Goal: Information Seeking & Learning: Learn about a topic

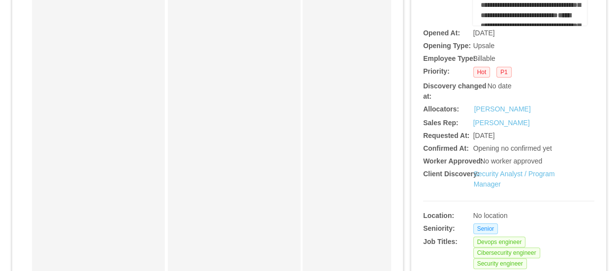
scroll to position [402, 0]
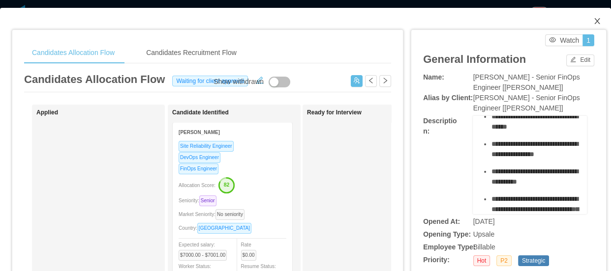
click at [592, 29] on span "Close" at bounding box center [597, 22] width 28 height 28
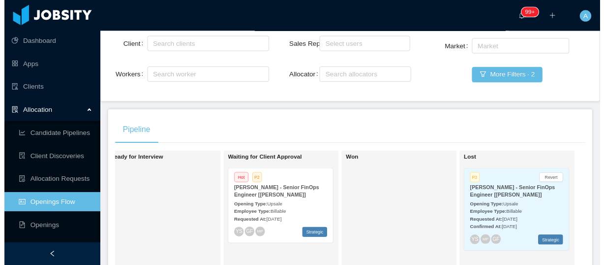
scroll to position [8, 0]
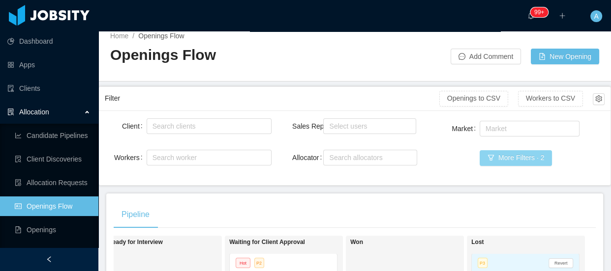
click at [507, 163] on button "More Filters · 2" at bounding box center [515, 158] width 72 height 16
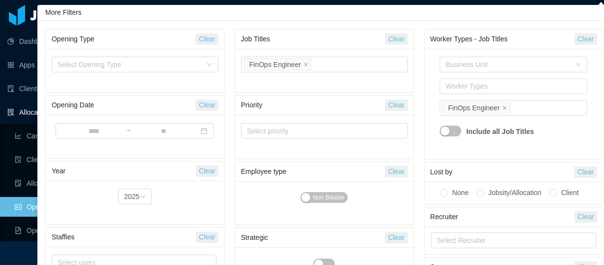
click at [388, 35] on button "Clear" at bounding box center [396, 38] width 22 height 11
click at [404, 40] on button "Clear" at bounding box center [396, 38] width 22 height 11
click at [355, 64] on div "Select Job Titles" at bounding box center [322, 64] width 150 height 10
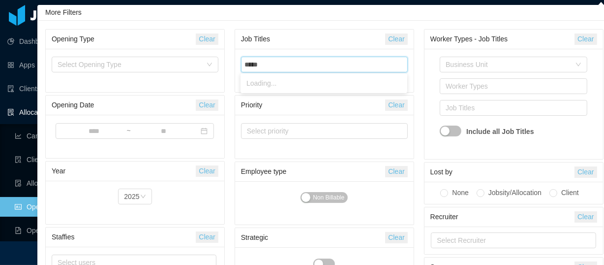
type input "*****"
click at [277, 63] on div "Select Job Titles ***** react" at bounding box center [323, 64] width 158 height 15
type input "*****"
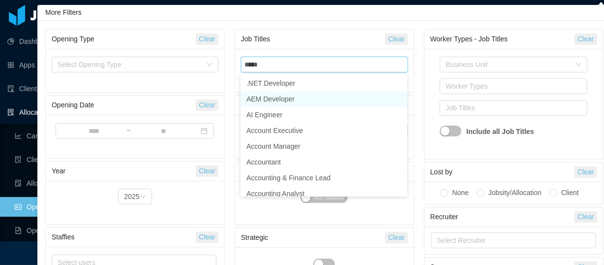
click at [284, 98] on li "AEM Developer" at bounding box center [323, 99] width 167 height 16
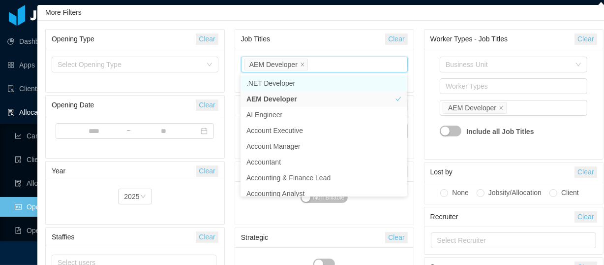
click at [397, 39] on button "Clear" at bounding box center [396, 38] width 22 height 11
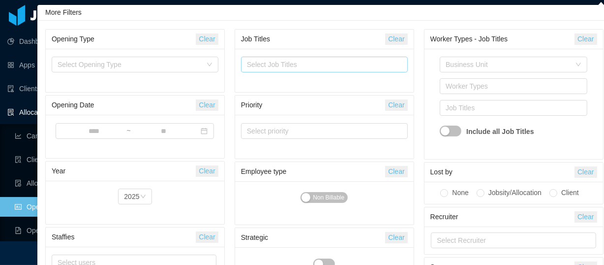
click at [328, 65] on div "Select Job Titles" at bounding box center [322, 64] width 150 height 10
type input "*****"
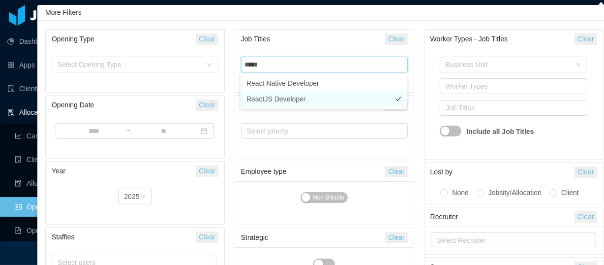
drag, startPoint x: 282, startPoint y: 96, endPoint x: 344, endPoint y: 61, distance: 70.9
click at [282, 95] on li "ReactJS Developer" at bounding box center [323, 99] width 167 height 16
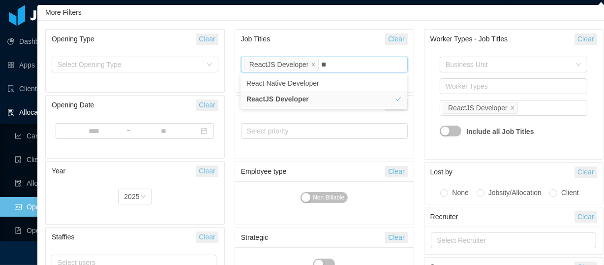
type input "****"
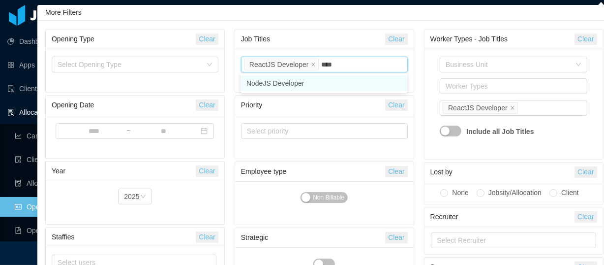
click at [284, 82] on li "NodeJS Developer" at bounding box center [323, 83] width 167 height 16
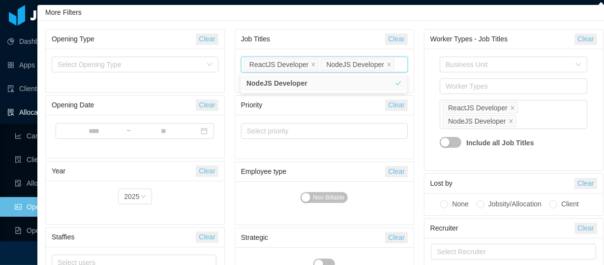
click at [430, 64] on div "Business Unit Worker Types Job Titles ReactJS Developer NodeJS Developer Includ…" at bounding box center [513, 110] width 167 height 110
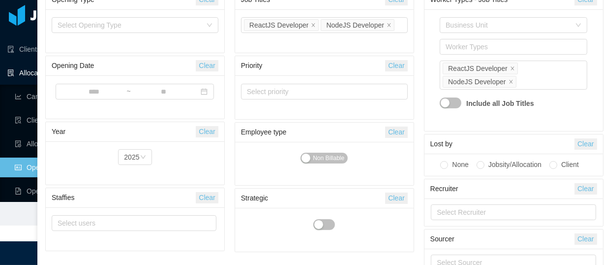
scroll to position [72, 0]
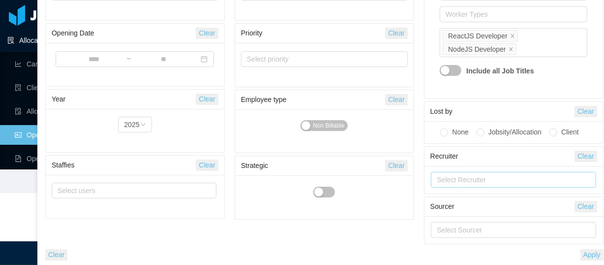
click at [590, 187] on div "Select Recruiter" at bounding box center [513, 180] width 165 height 16
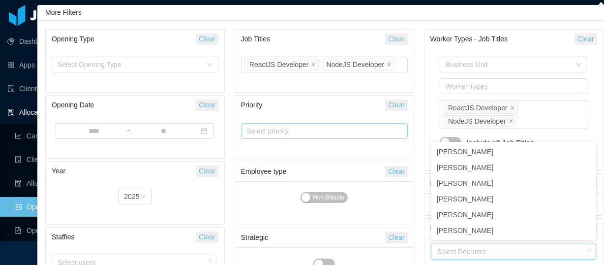
click at [291, 131] on div "Select priority" at bounding box center [320, 131] width 146 height 10
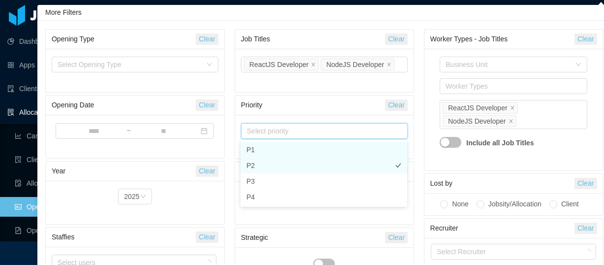
click at [253, 149] on li "P1" at bounding box center [323, 150] width 167 height 16
click at [257, 168] on li "P2" at bounding box center [323, 165] width 167 height 16
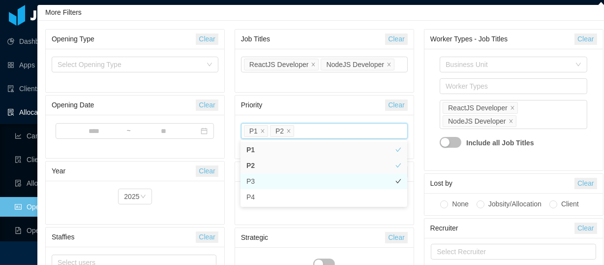
drag, startPoint x: 257, startPoint y: 183, endPoint x: 294, endPoint y: 168, distance: 39.9
click at [258, 183] on li "P3" at bounding box center [323, 181] width 167 height 16
click at [434, 117] on div "Business Unit Worker Types Job Titles ReactJS Developer NodeJS Developer Includ…" at bounding box center [513, 110] width 167 height 110
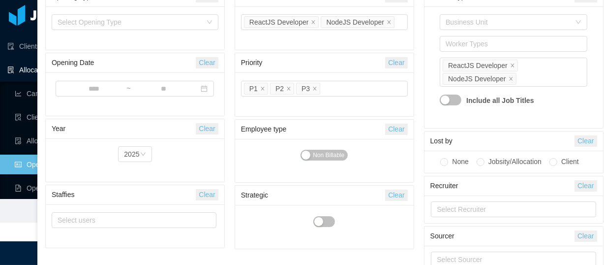
scroll to position [72, 0]
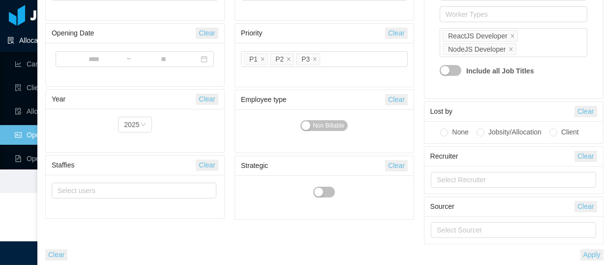
click at [593, 253] on button "Apply" at bounding box center [591, 254] width 23 height 11
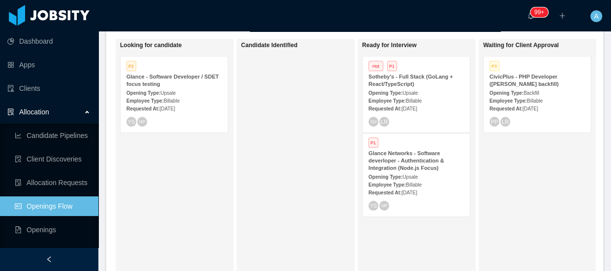
scroll to position [187, 0]
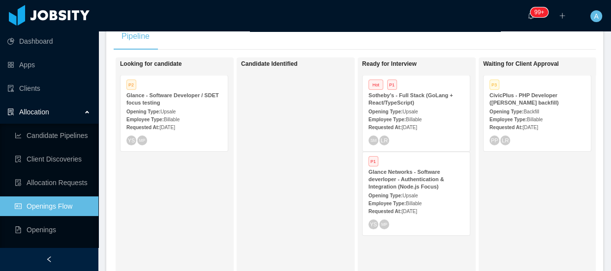
click at [397, 203] on strong "Employee Type:" at bounding box center [386, 203] width 37 height 5
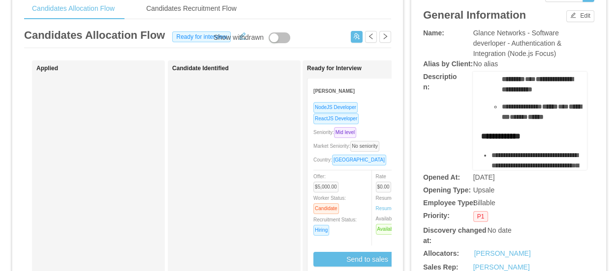
scroll to position [625, 0]
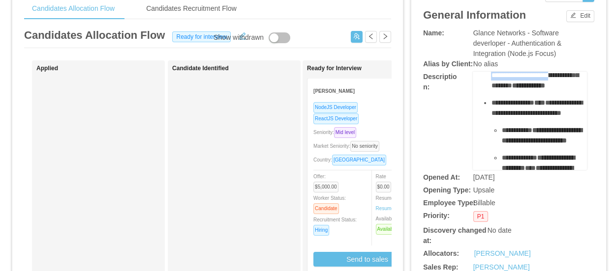
drag, startPoint x: 532, startPoint y: 101, endPoint x: 501, endPoint y: 110, distance: 31.9
click at [501, 110] on ul "**********" at bounding box center [529, 39] width 99 height 344
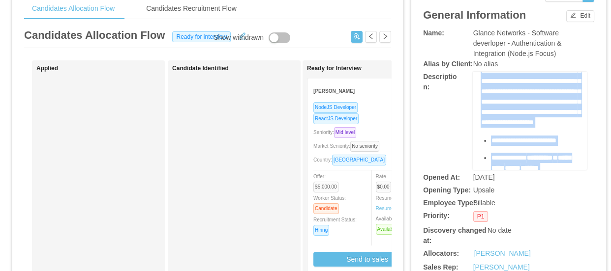
scroll to position [134, 0]
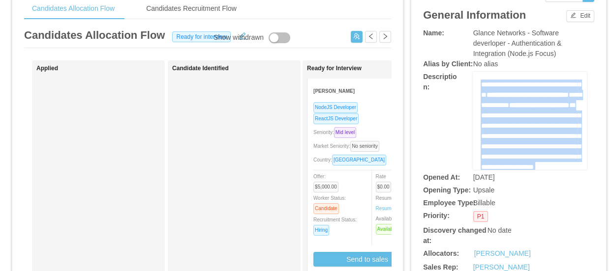
drag, startPoint x: 521, startPoint y: 152, endPoint x: 472, endPoint y: 140, distance: 50.2
click at [473, 140] on div "**********" at bounding box center [530, 121] width 114 height 98
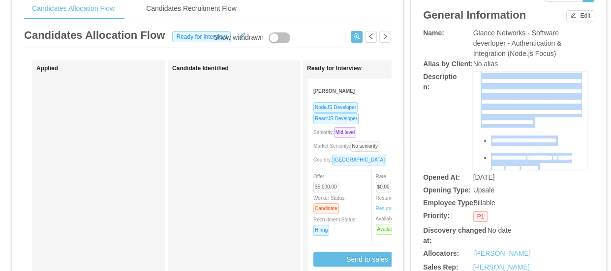
copy div "**********"
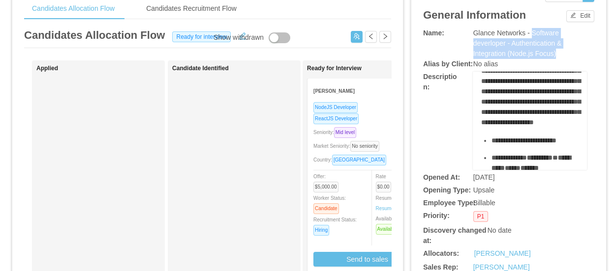
drag, startPoint x: 526, startPoint y: 31, endPoint x: 557, endPoint y: 55, distance: 38.6
click at [557, 55] on div "Glance Networks - Software deverloper - Authentication & Integration (Node.js F…" at bounding box center [530, 43] width 114 height 31
copy span "Software deverloper - Authentication & Integration (Node.js Focus)"
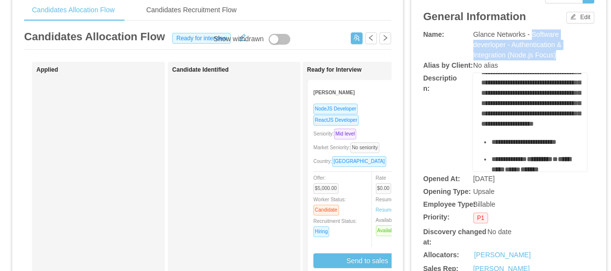
scroll to position [0, 0]
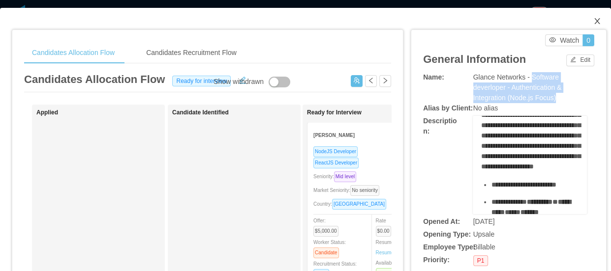
click at [593, 19] on icon "icon: close" at bounding box center [597, 21] width 8 height 8
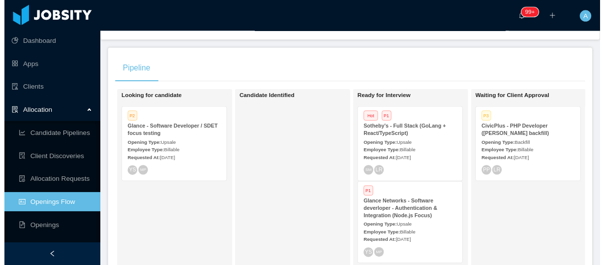
scroll to position [98, 0]
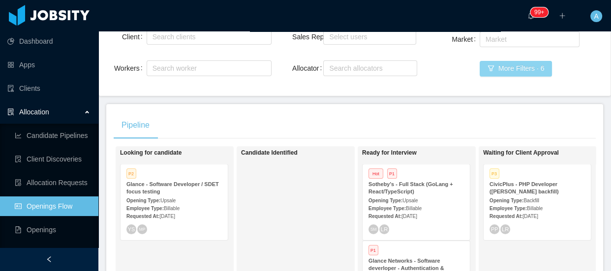
click at [523, 69] on button "More Filters · 6" at bounding box center [515, 69] width 72 height 16
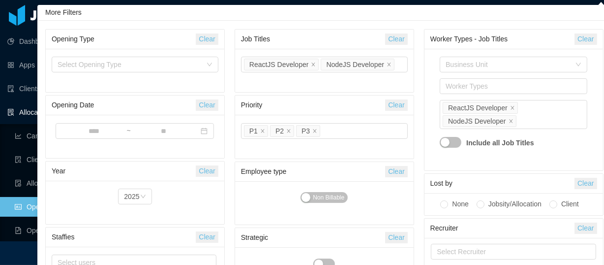
click at [397, 37] on button "Clear" at bounding box center [396, 38] width 22 height 11
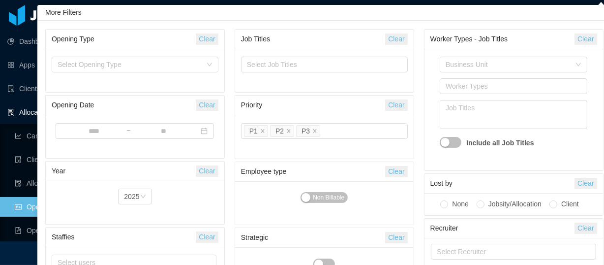
click at [398, 106] on button "Clear" at bounding box center [396, 104] width 22 height 11
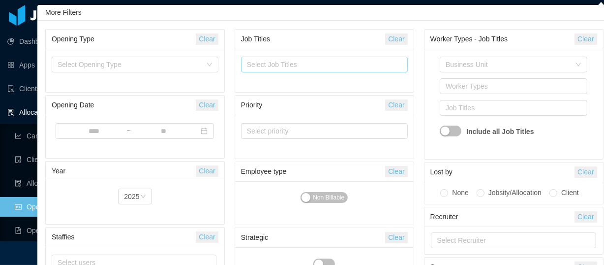
click at [319, 59] on div "Select Job Titles" at bounding box center [322, 64] width 150 height 10
type input "***"
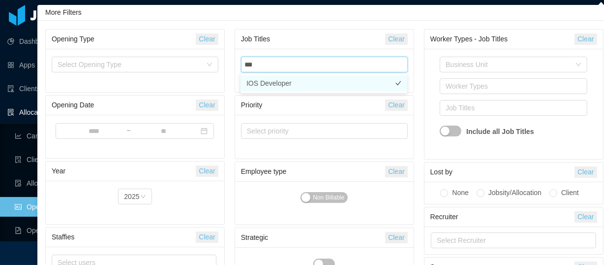
click at [293, 76] on li "IOS Developer" at bounding box center [323, 83] width 167 height 16
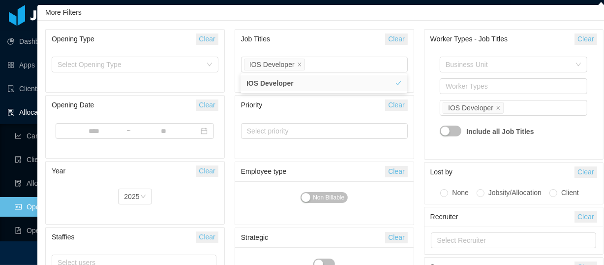
click at [430, 62] on div "Business Unit Worker Types Job Titles IOS Developer Include all Job Titles" at bounding box center [513, 104] width 167 height 98
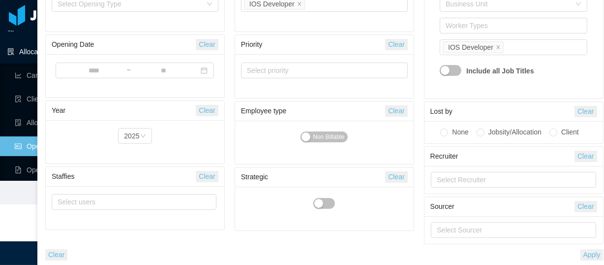
click at [594, 251] on button "Apply" at bounding box center [591, 254] width 23 height 11
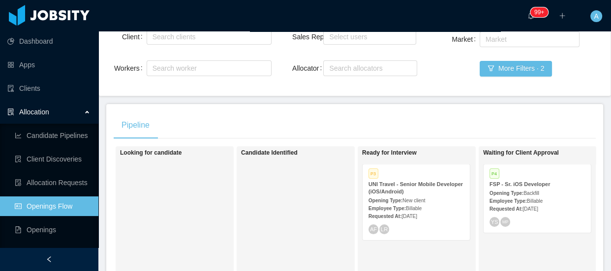
click at [543, 215] on div "P4 FSP - Sr. iOS Developer Opening Type: Backfill Employee Type: Billable Reque…" at bounding box center [536, 199] width 107 height 68
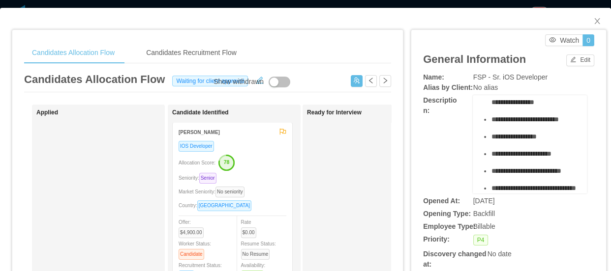
scroll to position [446, 0]
drag, startPoint x: 468, startPoint y: 77, endPoint x: 534, endPoint y: 74, distance: 65.9
click at [536, 74] on span "FSP - Sr. iOS Developer" at bounding box center [510, 77] width 74 height 8
copy span "FSP - Sr. iOS Developer"
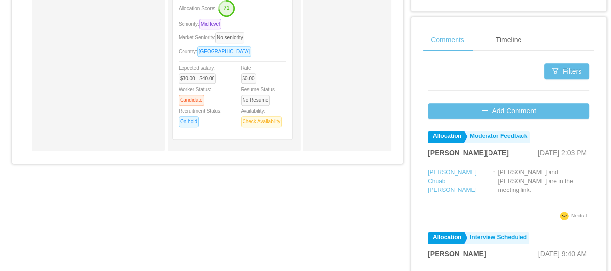
scroll to position [447, 0]
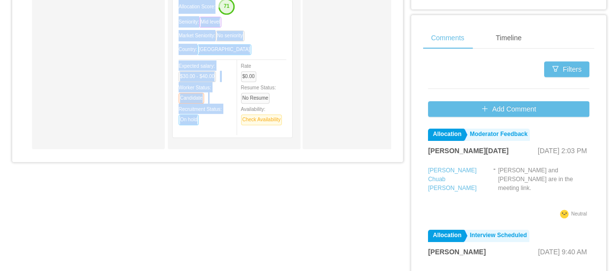
drag, startPoint x: 148, startPoint y: 165, endPoint x: 218, endPoint y: 161, distance: 70.9
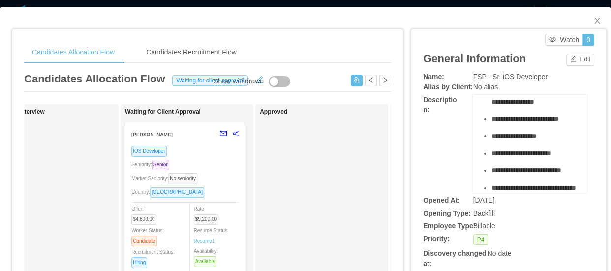
scroll to position [0, 0]
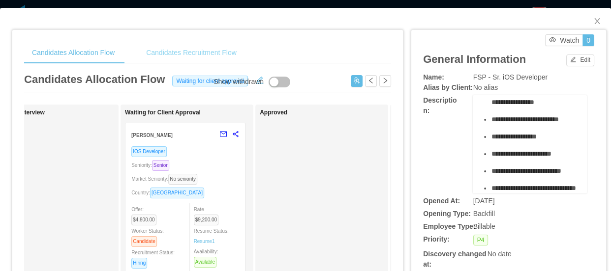
click at [176, 55] on div "Candidates Recruitment Flow" at bounding box center [191, 53] width 106 height 22
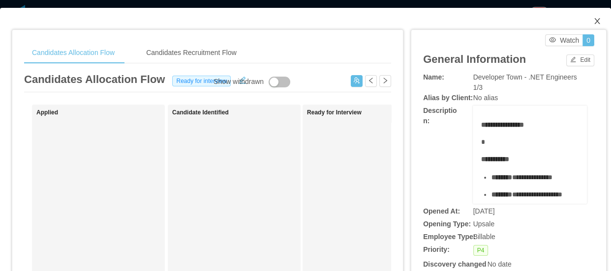
click at [593, 20] on icon "icon: close" at bounding box center [597, 21] width 8 height 8
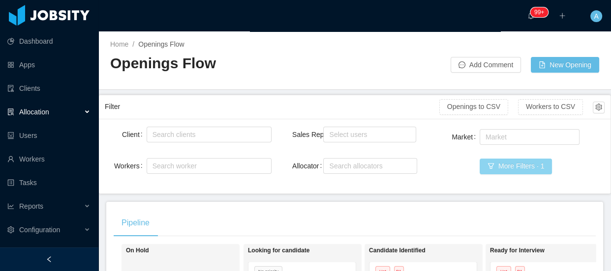
click at [525, 164] on button "More Filters · 1" at bounding box center [515, 167] width 72 height 16
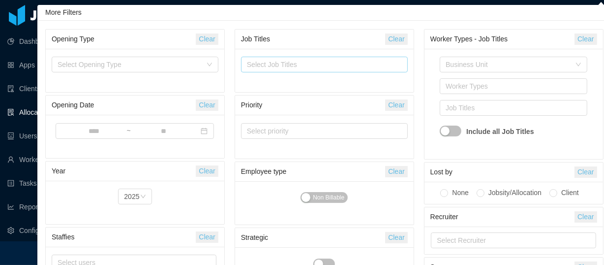
click at [364, 62] on div "Select Job Titles" at bounding box center [322, 64] width 150 height 10
type input "*"
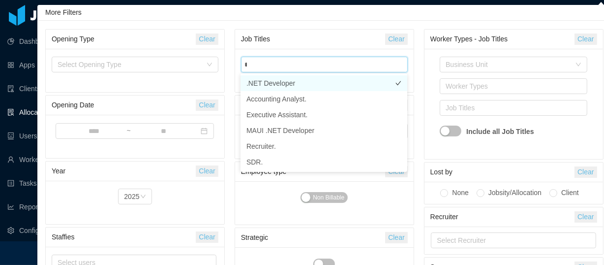
click at [321, 82] on li ".NET Developer" at bounding box center [323, 83] width 167 height 16
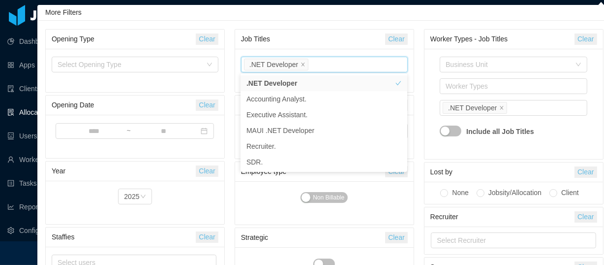
click at [421, 76] on div "Worker Types - Job Titles Clear Business Unit Worker Types Job Titles .NET Deve…" at bounding box center [513, 166] width 189 height 278
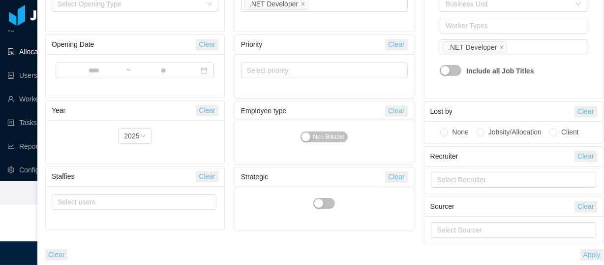
click at [596, 252] on button "Apply" at bounding box center [591, 254] width 23 height 11
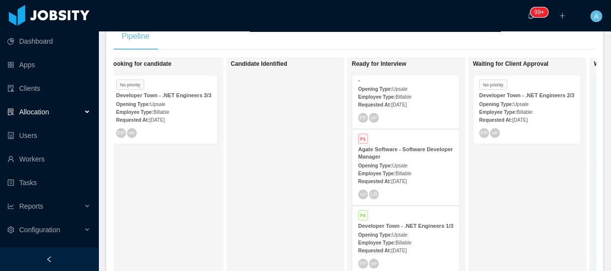
scroll to position [17, 0]
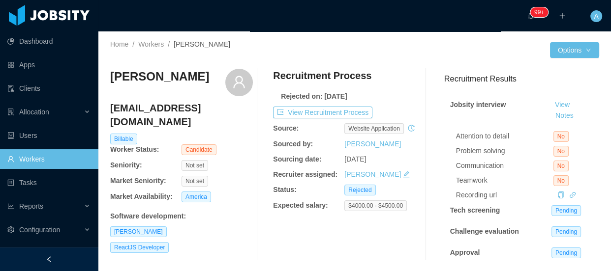
click at [46, 162] on link "Workers" at bounding box center [48, 159] width 83 height 20
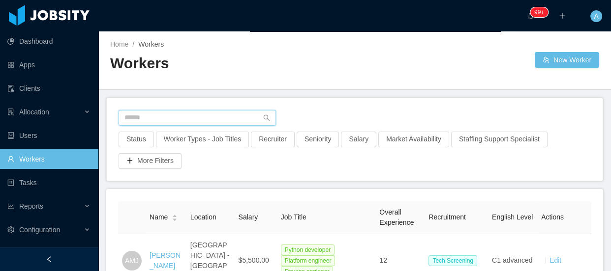
click at [153, 122] on input "text" at bounding box center [196, 118] width 157 height 16
paste input "**********"
type input "**********"
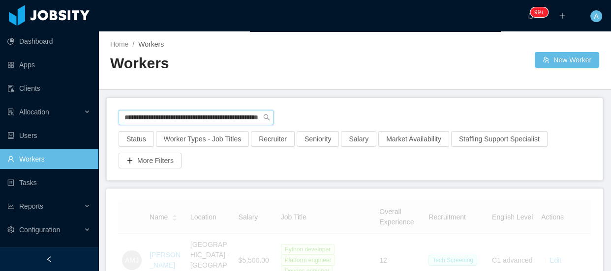
scroll to position [134, 0]
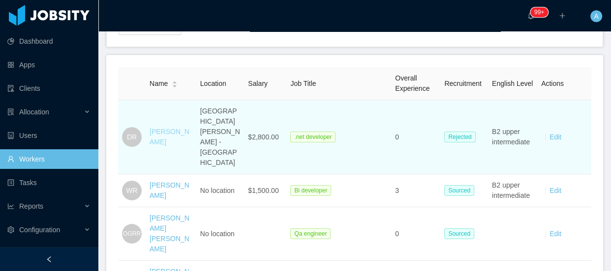
click at [161, 140] on link "[PERSON_NAME]" at bounding box center [169, 137] width 40 height 18
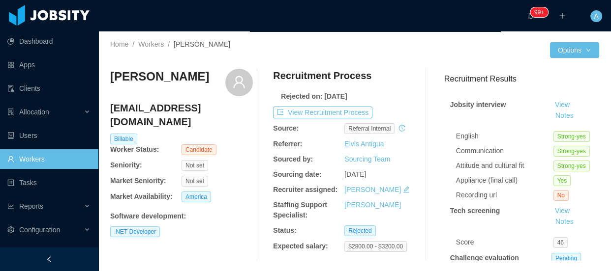
drag, startPoint x: 131, startPoint y: 82, endPoint x: 179, endPoint y: 78, distance: 48.4
click at [211, 81] on div "Home / Workers / Dawich Rodriguez / Options Dawich Rodriguez dawichelo@gmail.co…" at bounding box center [354, 154] width 512 height 246
copy h3 "Dawich Rodriguez"
click at [364, 141] on link "Elvis Antigua" at bounding box center [363, 144] width 39 height 8
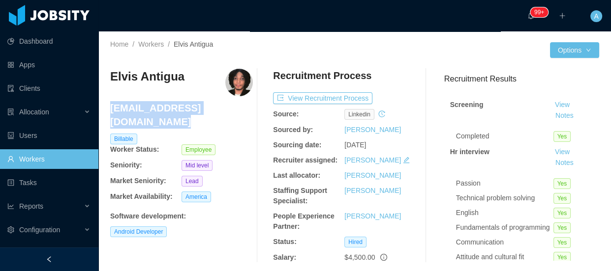
click at [111, 108] on div "Home / Workers / Elvis Antigua / Options Elvis Antigua elvis.antigua@jobsity.co…" at bounding box center [354, 155] width 512 height 248
copy h4 "elvis.antigua@jobsity.com"
click at [72, 164] on link "Workers" at bounding box center [48, 159] width 83 height 20
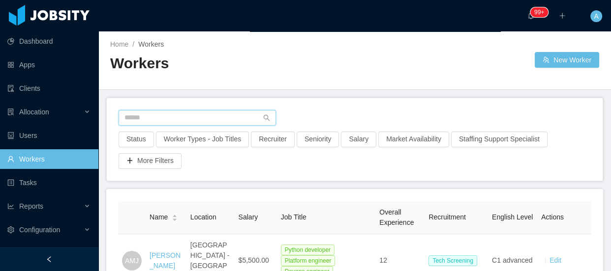
click at [215, 121] on input "text" at bounding box center [196, 118] width 157 height 16
paste input "**********"
type input "**********"
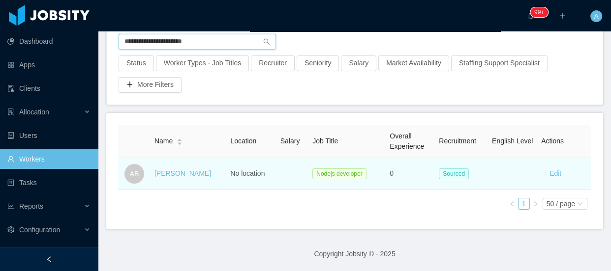
scroll to position [83, 0]
click at [181, 170] on link "Armando Borge" at bounding box center [182, 174] width 57 height 8
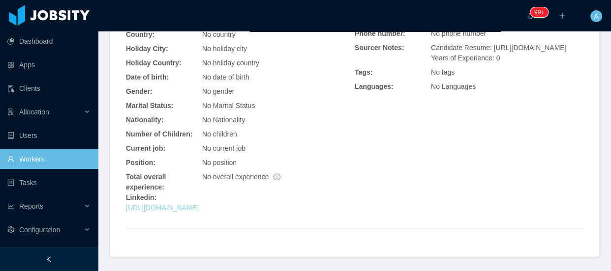
scroll to position [327, 0]
click at [237, 182] on div "General Info City: No city Country: No country Holiday City: No holiday city Ho…" at bounding box center [240, 105] width 229 height 223
click at [199, 204] on link "https://www.linkedin.com/in/armandoborge" at bounding box center [162, 208] width 73 height 8
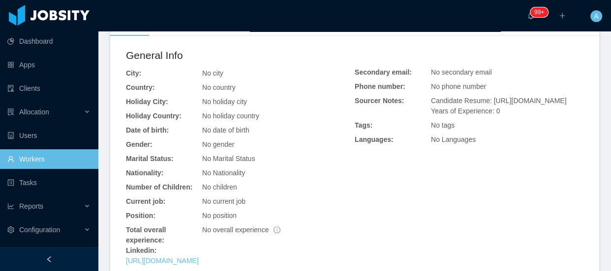
scroll to position [238, 0]
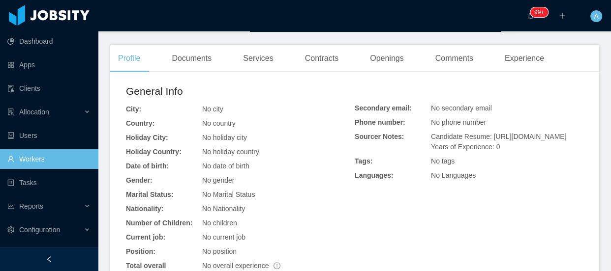
drag, startPoint x: 487, startPoint y: 106, endPoint x: 527, endPoint y: 113, distance: 40.4
click at [534, 132] on div "Candidate Resume: https://storage.googleapis.com/storage-p-careers/aborge_cv_20…" at bounding box center [507, 142] width 152 height 21
click at [497, 133] on span "Candidate Resume: https://storage.googleapis.com/storage-p-careers/aborge_cv_20…" at bounding box center [498, 142] width 135 height 18
drag, startPoint x: 541, startPoint y: 127, endPoint x: 486, endPoint y: 110, distance: 57.2
click at [486, 132] on div "Candidate Resume: https://storage.googleapis.com/storage-p-careers/aborge_cv_20…" at bounding box center [507, 142] width 152 height 21
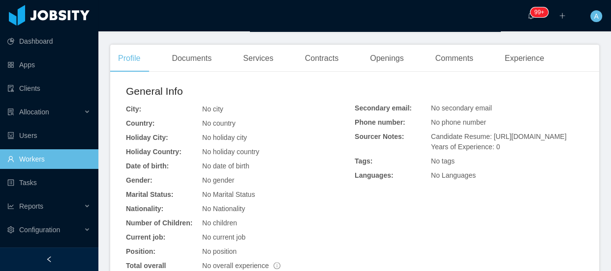
scroll to position [193, 0]
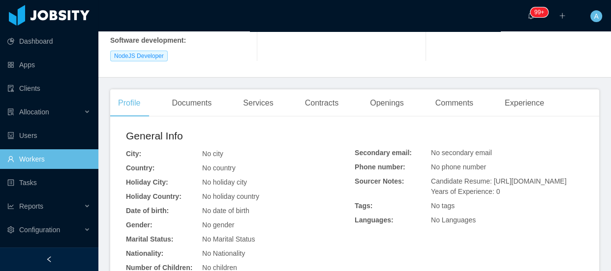
drag, startPoint x: 491, startPoint y: 107, endPoint x: 508, endPoint y: 149, distance: 45.8
copy span "https://storage.googleapis.com/storage-p-careers/aborge_cv_2025_82e098f98c/abor…"
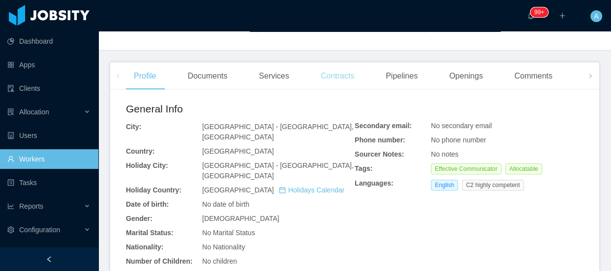
scroll to position [178, 0]
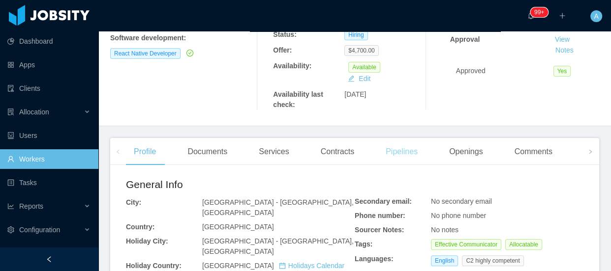
click at [401, 149] on div "Pipelines" at bounding box center [402, 152] width 48 height 28
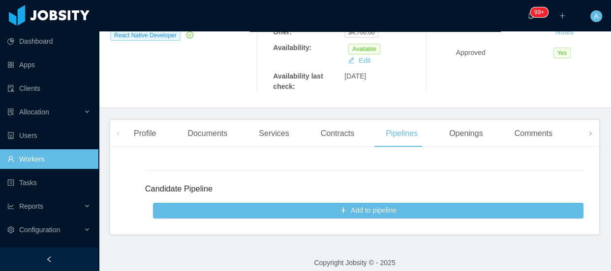
scroll to position [207, 0]
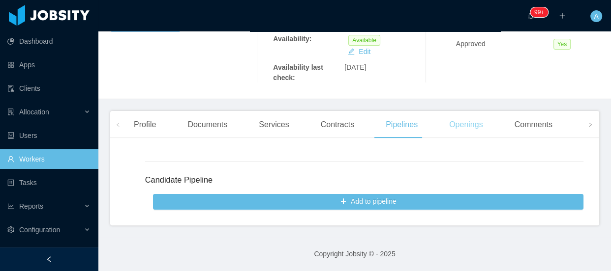
click at [473, 125] on div "Openings" at bounding box center [466, 125] width 50 height 28
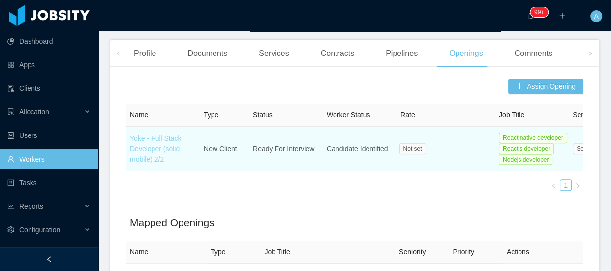
click at [168, 152] on link "Yoke - Full Stack Developer (solid mobile) 2/2" at bounding box center [156, 149] width 52 height 29
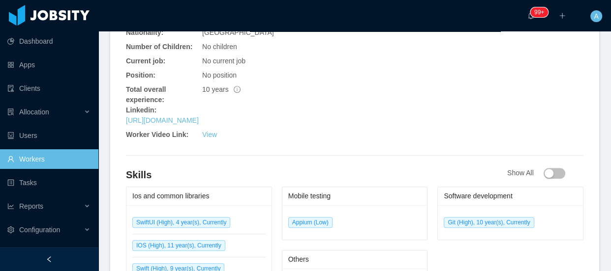
scroll to position [268, 0]
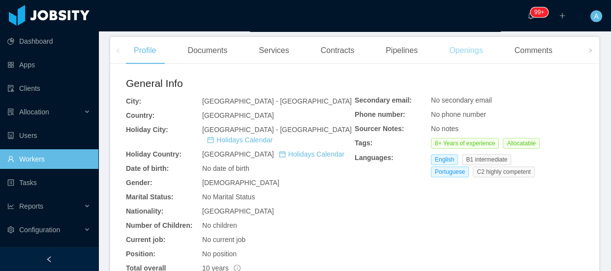
click at [458, 59] on div "Openings" at bounding box center [466, 51] width 50 height 28
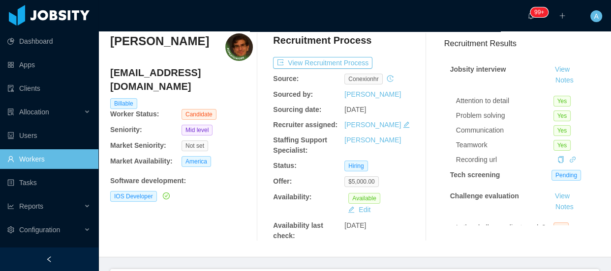
scroll to position [34, 0]
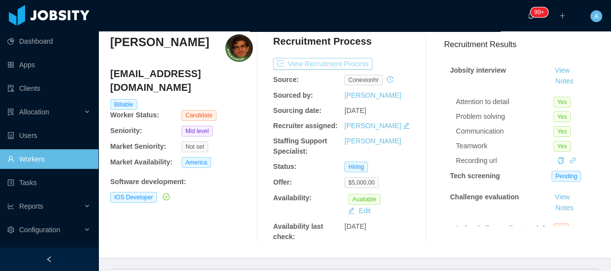
click at [338, 63] on button "View Recruitment Process" at bounding box center [322, 64] width 99 height 12
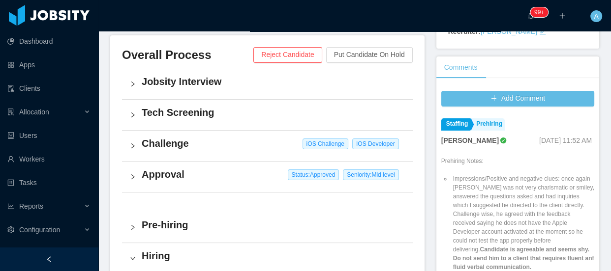
scroll to position [89, 0]
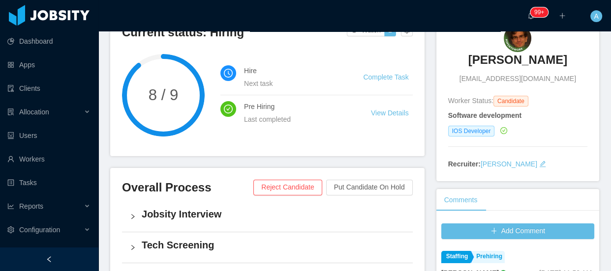
drag, startPoint x: 468, startPoint y: 58, endPoint x: 553, endPoint y: 57, distance: 85.1
click at [553, 57] on div "[PERSON_NAME] [EMAIL_ADDRESS][DOMAIN_NAME]" at bounding box center [517, 54] width 139 height 59
copy h3 "[PERSON_NAME]"
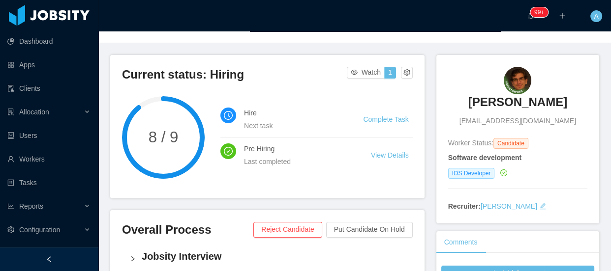
scroll to position [0, 0]
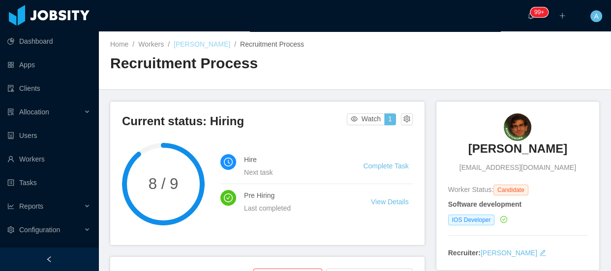
drag, startPoint x: 173, startPoint y: 44, endPoint x: 220, endPoint y: 46, distance: 46.8
click at [220, 46] on div "Home / Workers / [PERSON_NAME] / Recruitment Process /" at bounding box center [232, 44] width 244 height 10
copy link "[PERSON_NAME]"
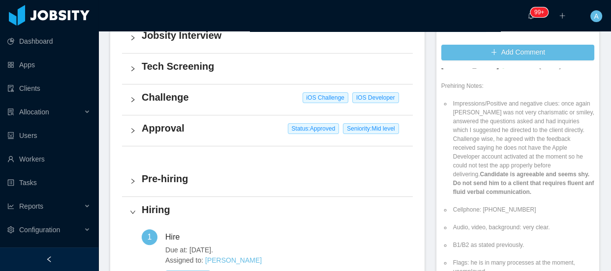
scroll to position [44, 0]
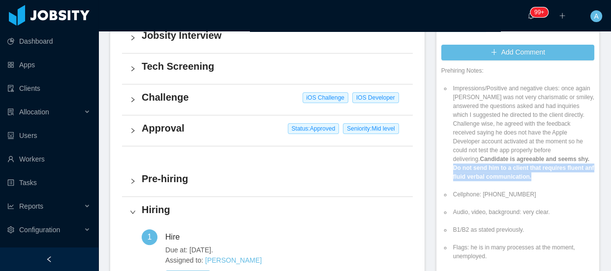
drag, startPoint x: 446, startPoint y: 168, endPoint x: 535, endPoint y: 174, distance: 88.7
click at [535, 174] on li "Impressions/Positive and negative clues: once again [PERSON_NAME] was not very …" at bounding box center [522, 132] width 143 height 97
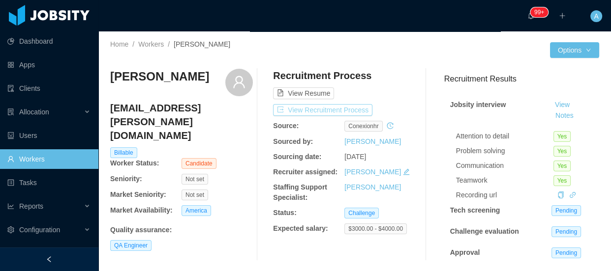
click at [352, 112] on button "View Recruitment Process" at bounding box center [322, 110] width 99 height 12
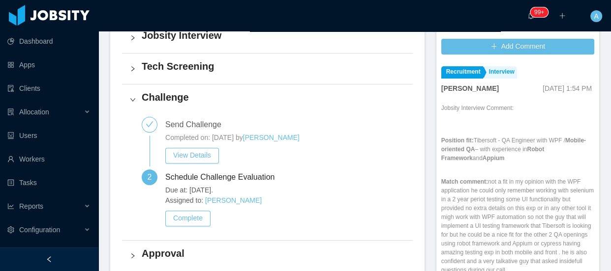
scroll to position [268, 0]
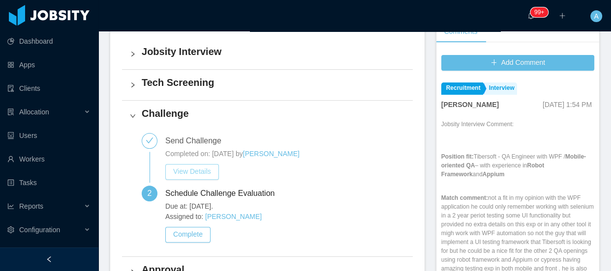
click at [200, 167] on button "View Details" at bounding box center [192, 172] width 54 height 16
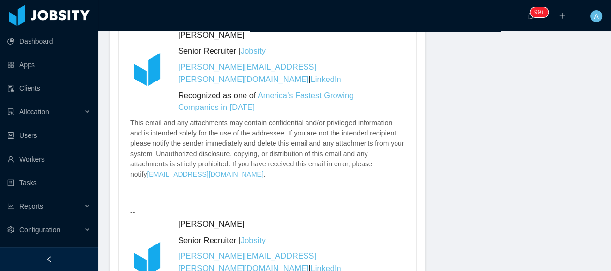
scroll to position [2949, 0]
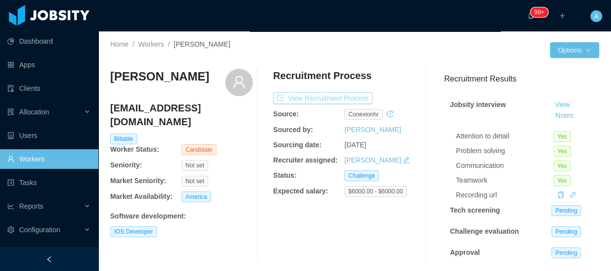
click at [344, 100] on button "View Recruitment Process" at bounding box center [322, 98] width 99 height 12
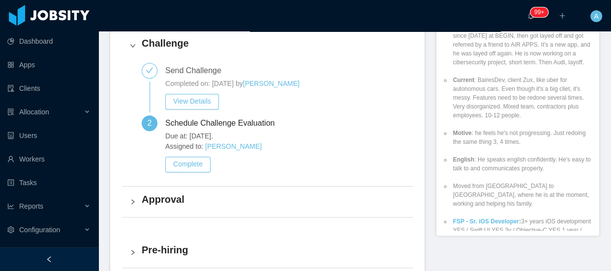
scroll to position [402, 0]
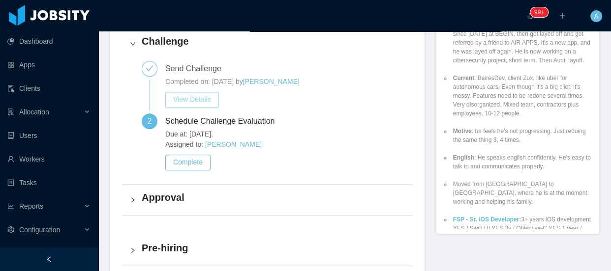
click at [195, 100] on button "View Details" at bounding box center [192, 100] width 54 height 16
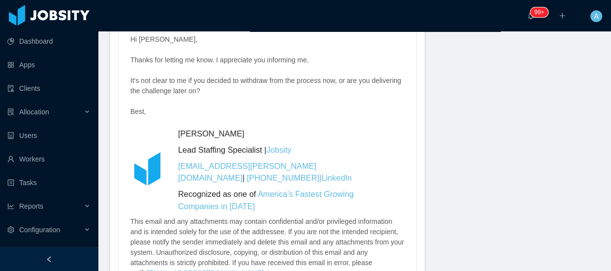
scroll to position [731, 0]
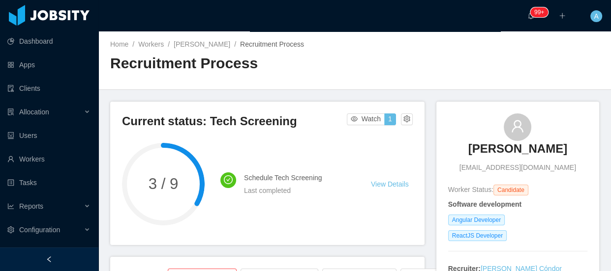
click at [206, 49] on div "Home / Workers / [PERSON_NAME] / Recruitment Process /" at bounding box center [232, 44] width 244 height 10
click at [206, 48] on link "[PERSON_NAME]" at bounding box center [202, 44] width 57 height 8
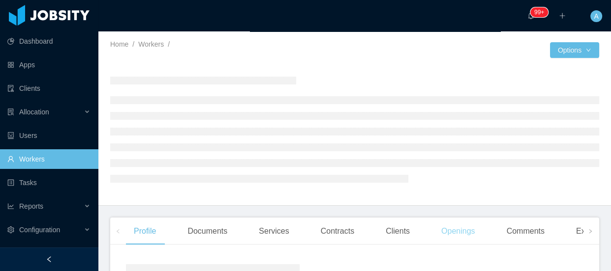
click at [462, 232] on div "Openings" at bounding box center [458, 232] width 50 height 28
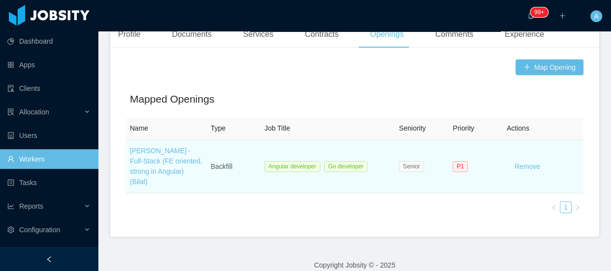
scroll to position [280, 0]
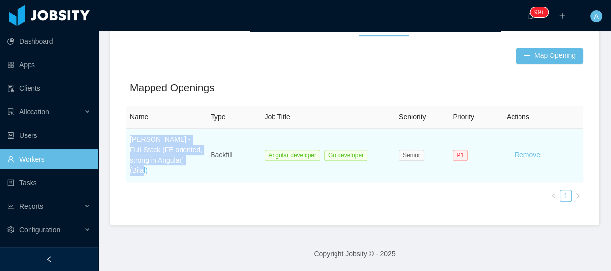
drag, startPoint x: 126, startPoint y: 140, endPoint x: 155, endPoint y: 167, distance: 39.6
click at [155, 167] on td "[PERSON_NAME] - Full-Stack (FE oriented, strong in Angular) (Bilal)" at bounding box center [166, 156] width 81 height 54
copy link "[PERSON_NAME] - Full-Stack (FE oriented, strong in Angular) (Bilal)"
